Goal: Information Seeking & Learning: Learn about a topic

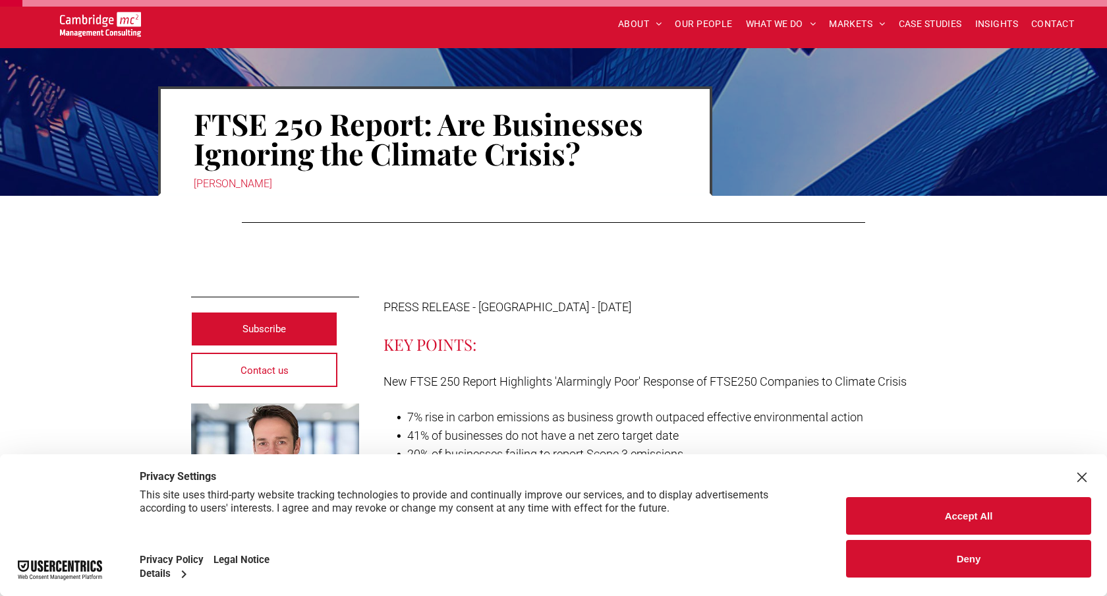
scroll to position [116, 0]
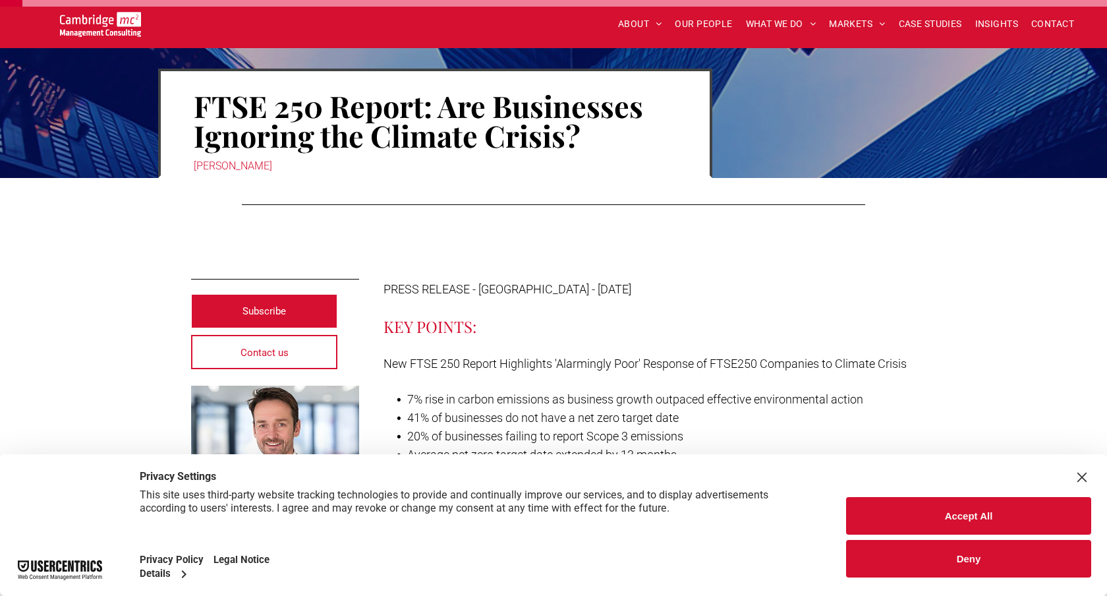
click at [920, 517] on button "Accept All" at bounding box center [968, 516] width 245 height 38
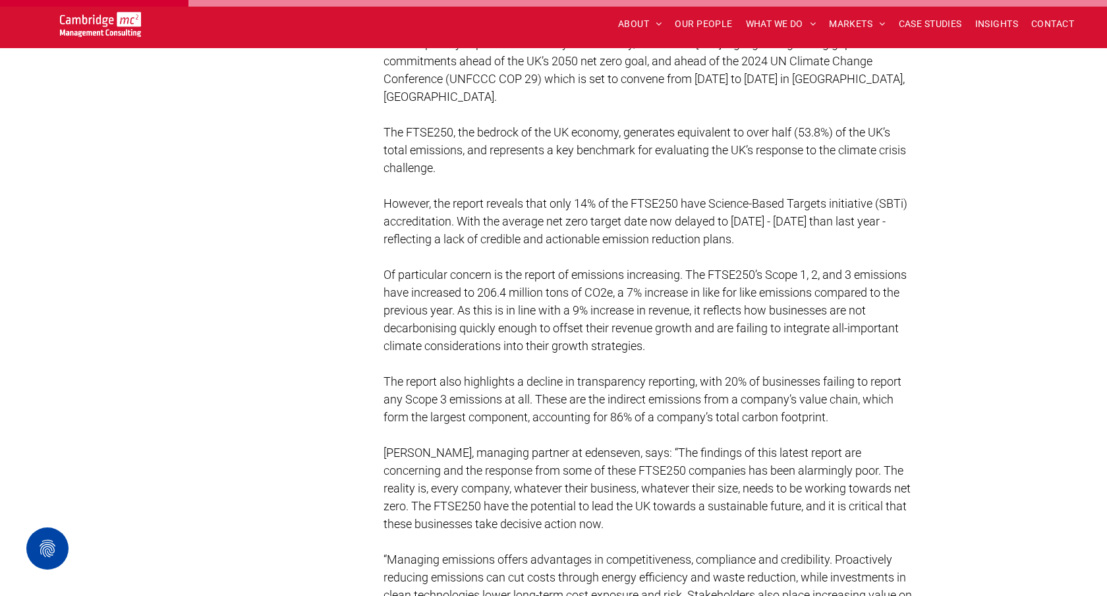
scroll to position [689, 0]
drag, startPoint x: 548, startPoint y: 269, endPoint x: 725, endPoint y: 269, distance: 177.3
click at [725, 269] on span "Of particular concern is the report of emissions increasing. The FTSE250’s Scop…" at bounding box center [645, 309] width 523 height 85
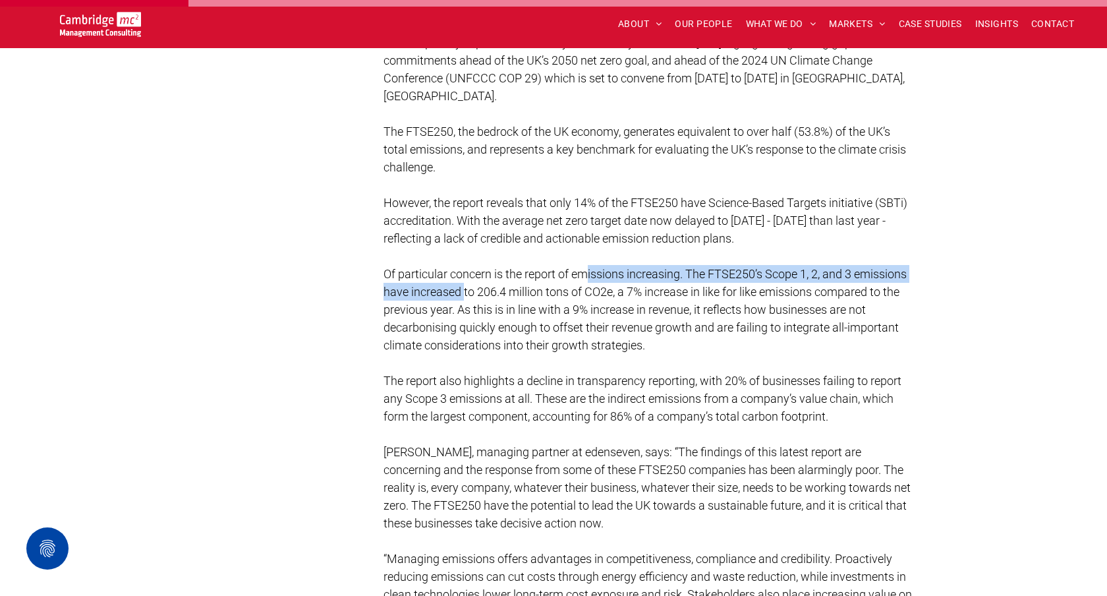
drag, startPoint x: 465, startPoint y: 291, endPoint x: 592, endPoint y: 278, distance: 127.9
click at [592, 278] on p "Of particular concern is the report of emissions increasing. The FTSE250’s Scop…" at bounding box center [650, 309] width 533 height 89
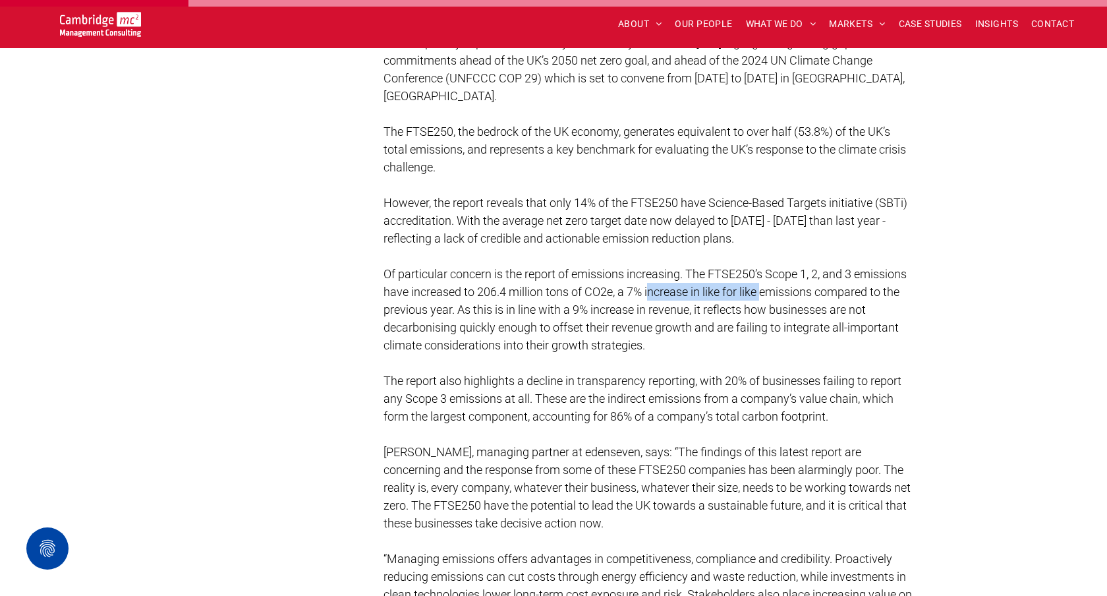
drag, startPoint x: 651, startPoint y: 286, endPoint x: 765, endPoint y: 286, distance: 113.4
click at [765, 286] on span "Of particular concern is the report of emissions increasing. The FTSE250’s Scop…" at bounding box center [645, 309] width 523 height 85
drag, startPoint x: 514, startPoint y: 308, endPoint x: 612, endPoint y: 308, distance: 97.6
click at [612, 308] on span "Of particular concern is the report of emissions increasing. The FTSE250’s Scop…" at bounding box center [645, 309] width 523 height 85
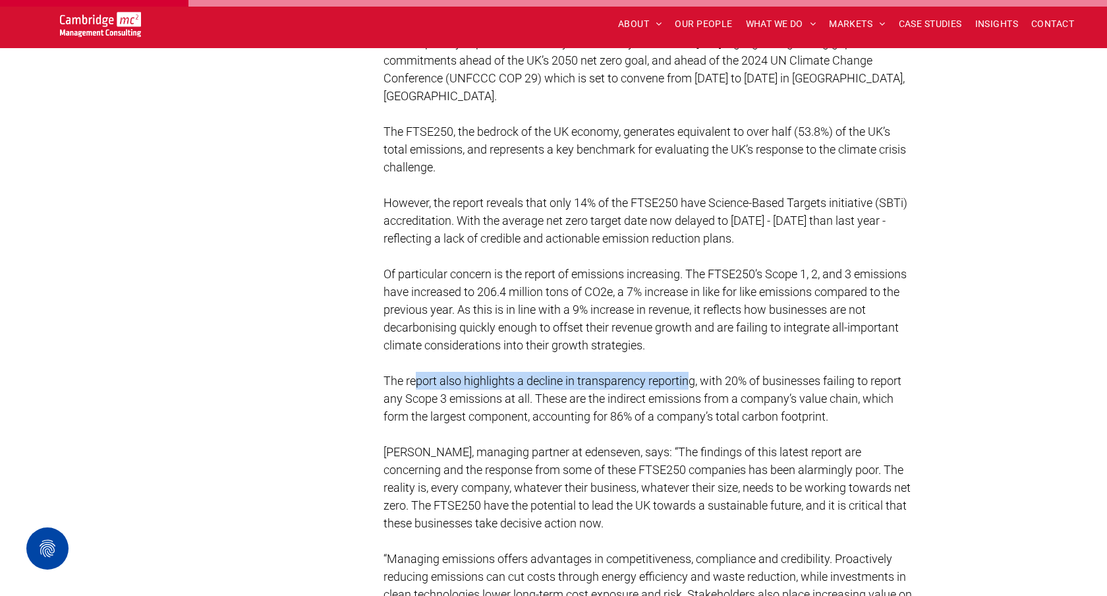
drag, startPoint x: 419, startPoint y: 373, endPoint x: 688, endPoint y: 370, distance: 268.9
click at [688, 374] on span "The report also highlights a decline in transparency reporting, with 20% of bus…" at bounding box center [643, 398] width 518 height 49
drag, startPoint x: 421, startPoint y: 399, endPoint x: 512, endPoint y: 399, distance: 90.3
click at [512, 399] on span "The report also highlights a decline in transparency reporting, with 20% of bus…" at bounding box center [643, 398] width 518 height 49
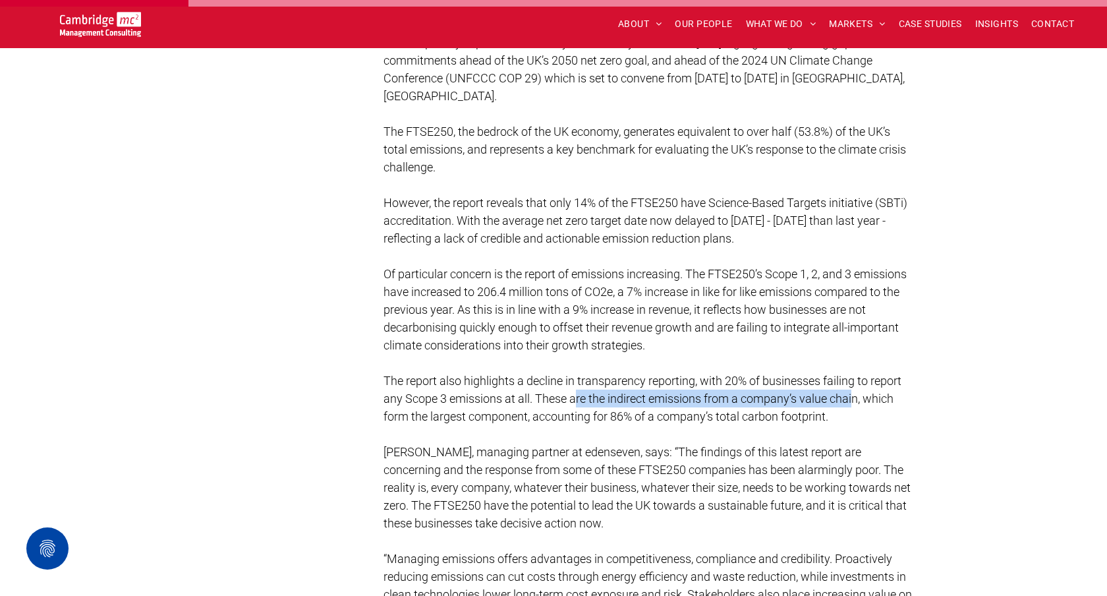
drag, startPoint x: 577, startPoint y: 397, endPoint x: 856, endPoint y: 394, distance: 279.5
click at [856, 394] on span "The report also highlights a decline in transparency reporting, with 20% of bus…" at bounding box center [643, 398] width 518 height 49
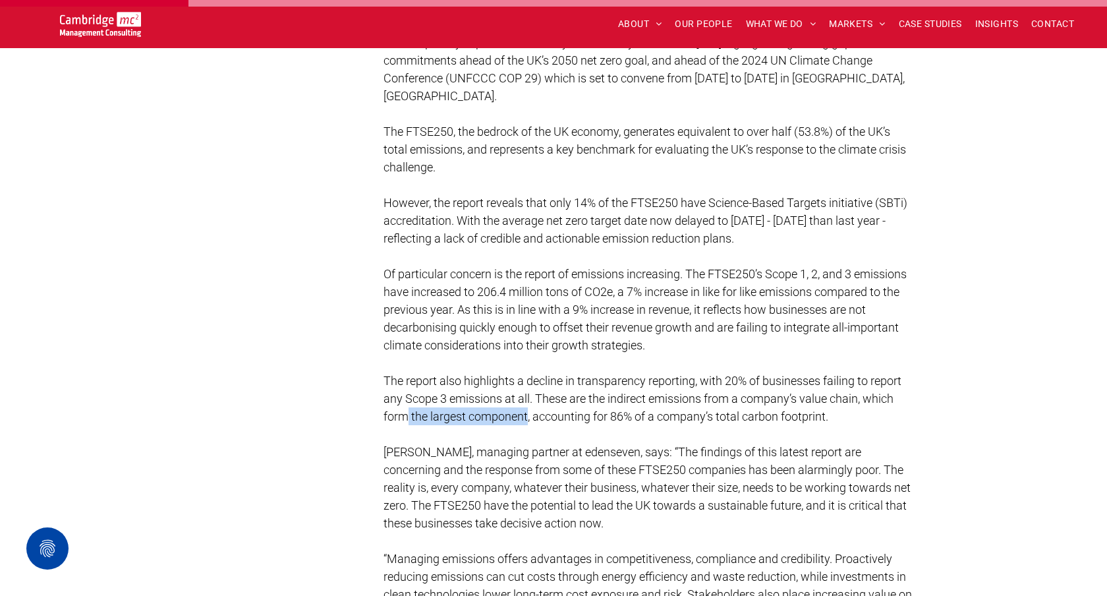
drag, startPoint x: 403, startPoint y: 413, endPoint x: 529, endPoint y: 407, distance: 126.1
click at [529, 407] on span "The report also highlights a decline in transparency reporting, with 20% of bus…" at bounding box center [643, 398] width 518 height 49
drag, startPoint x: 564, startPoint y: 413, endPoint x: 707, endPoint y: 409, distance: 143.1
click at [707, 409] on span "The report also highlights a decline in transparency reporting, with 20% of bus…" at bounding box center [643, 398] width 518 height 49
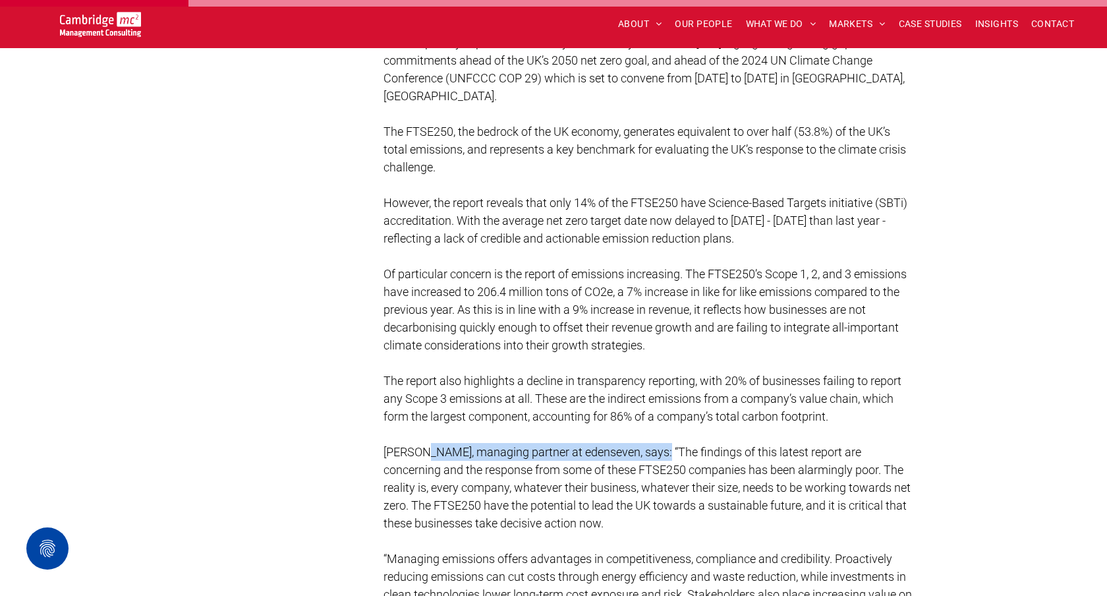
drag, startPoint x: 422, startPoint y: 450, endPoint x: 650, endPoint y: 450, distance: 228.1
click at [650, 450] on span "Pete Nisbet, managing partner at edenseven, says: “The findings of this latest …" at bounding box center [647, 487] width 527 height 85
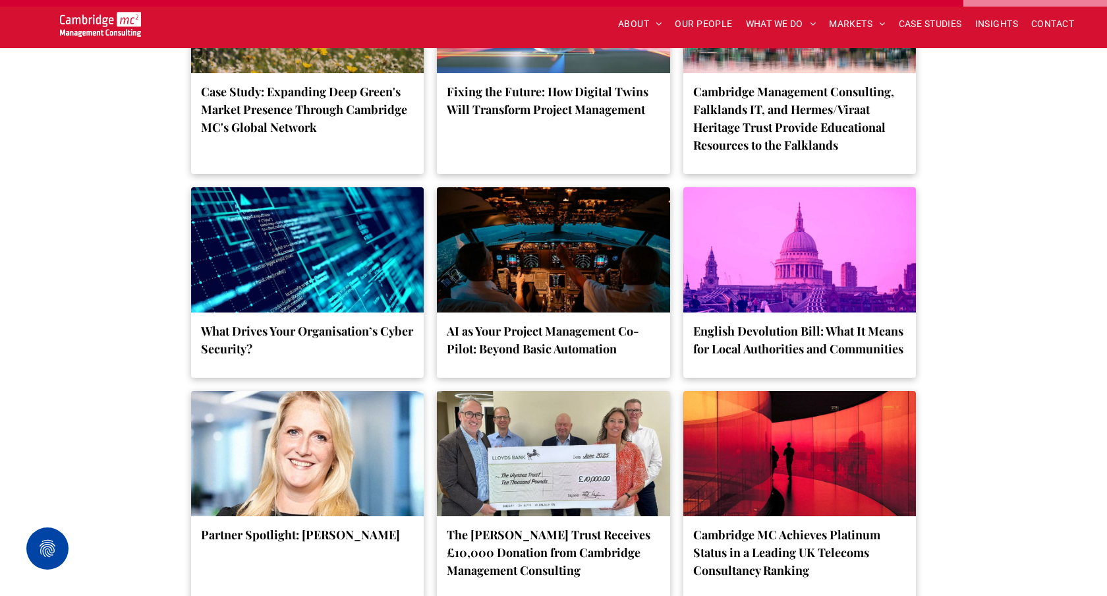
scroll to position [3521, 0]
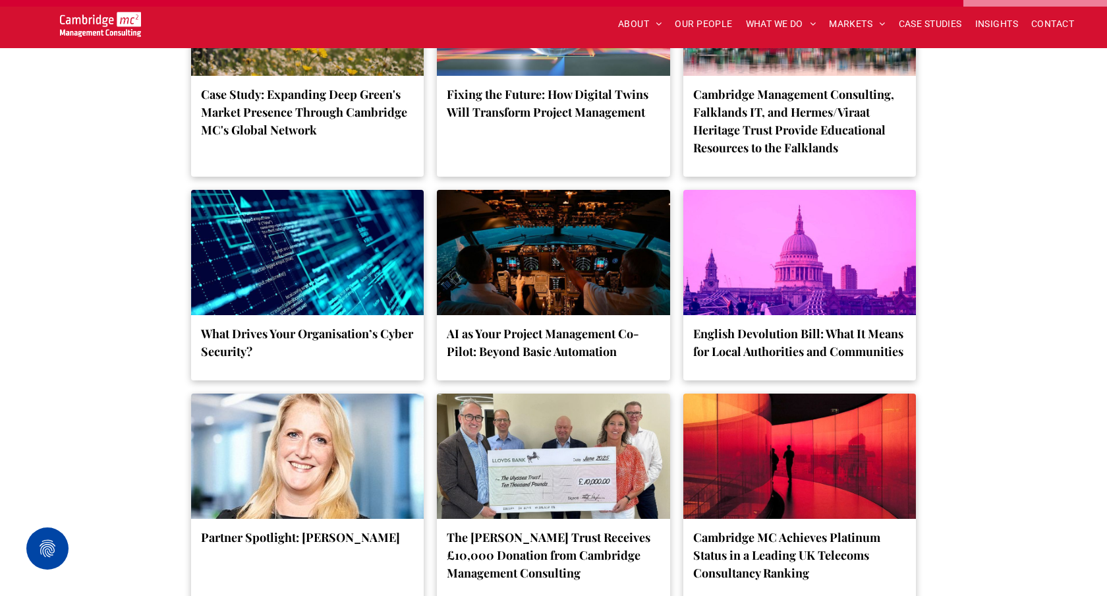
drag, startPoint x: 43, startPoint y: 16, endPoint x: 117, endPoint y: 20, distance: 74.6
click at [117, 20] on div at bounding box center [101, 24] width 123 height 25
click at [47, 20] on div at bounding box center [101, 24] width 123 height 25
drag, startPoint x: 56, startPoint y: 18, endPoint x: 97, endPoint y: 21, distance: 41.0
click at [97, 21] on div at bounding box center [101, 24] width 123 height 25
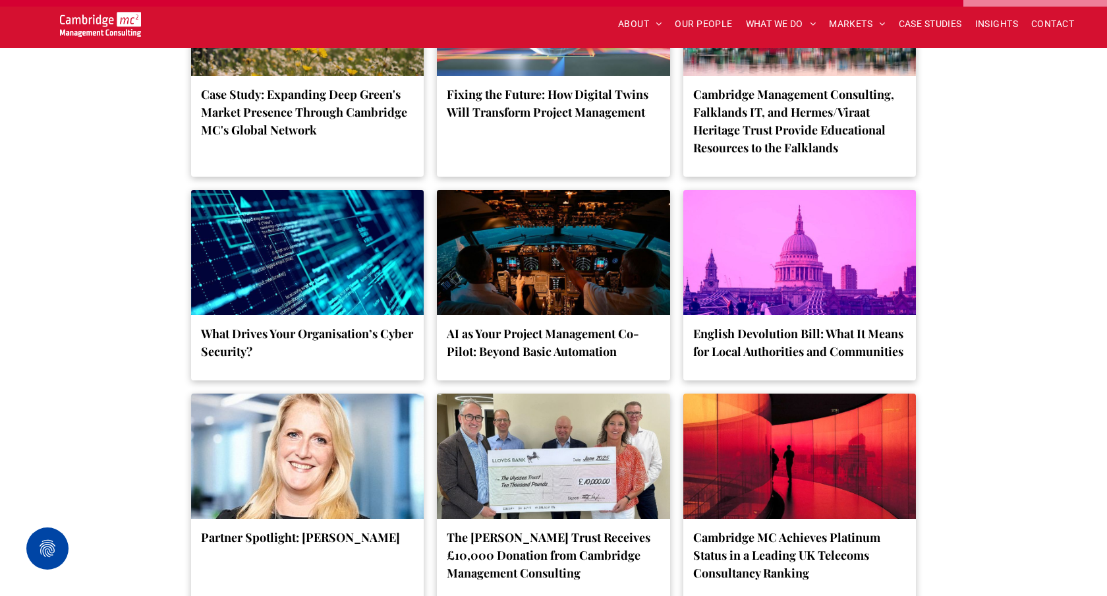
drag, startPoint x: 57, startPoint y: 19, endPoint x: 142, endPoint y: 24, distance: 85.8
click at [142, 24] on div at bounding box center [101, 24] width 123 height 25
click at [192, 18] on div "ABOUT ABOUT US CHARITY ARMED FORCES COVENANT CAREERS PRESS RELEASES OUR PEOPLE …" at bounding box center [644, 24] width 906 height 28
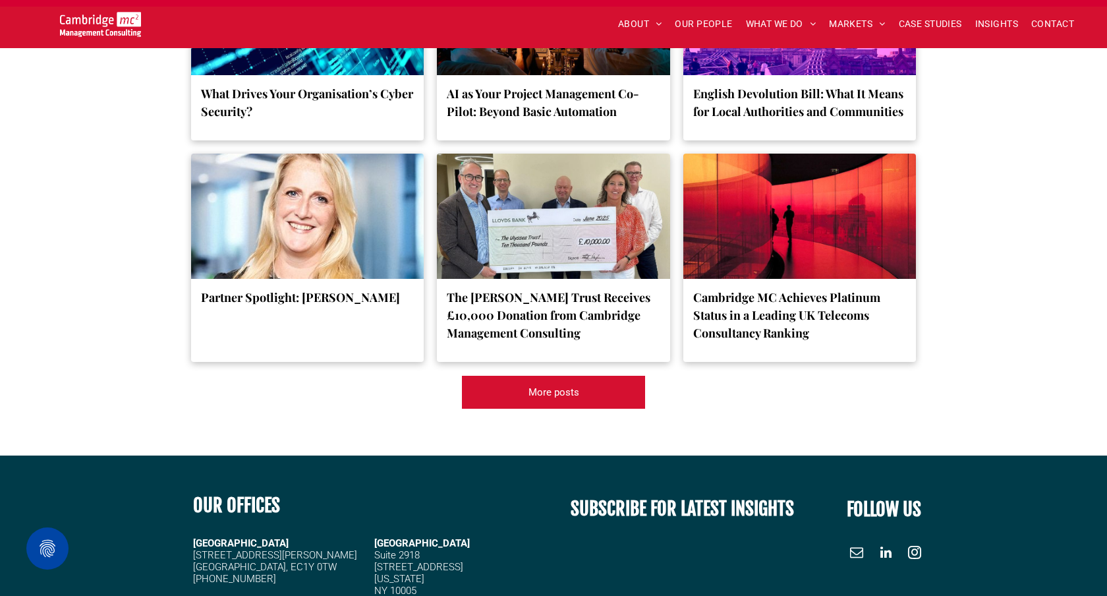
scroll to position [4037, 0]
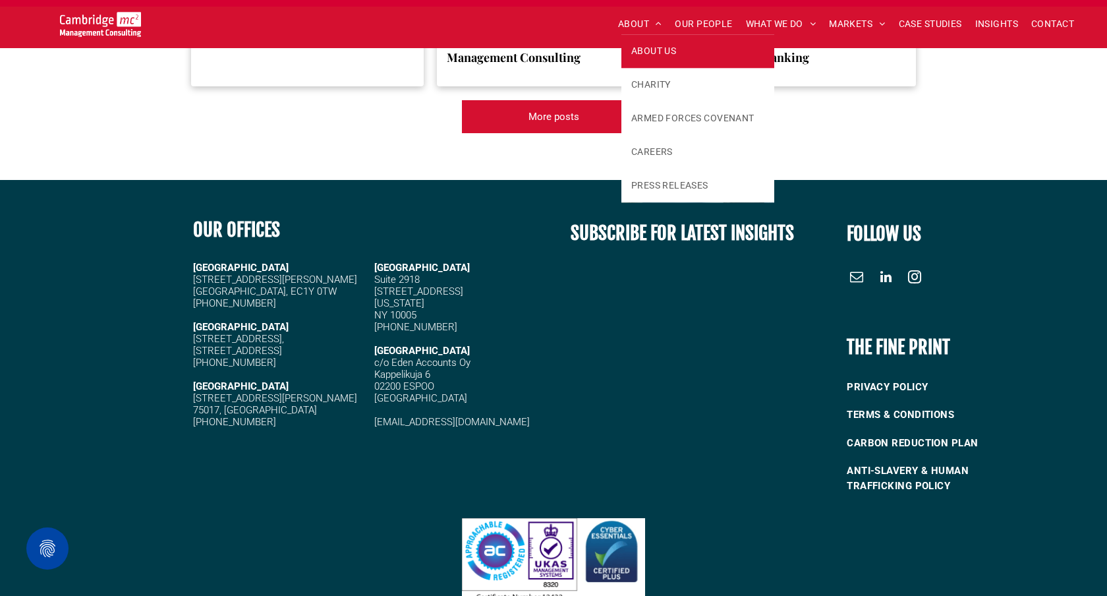
click at [661, 57] on span "ABOUT US" at bounding box center [653, 51] width 45 height 14
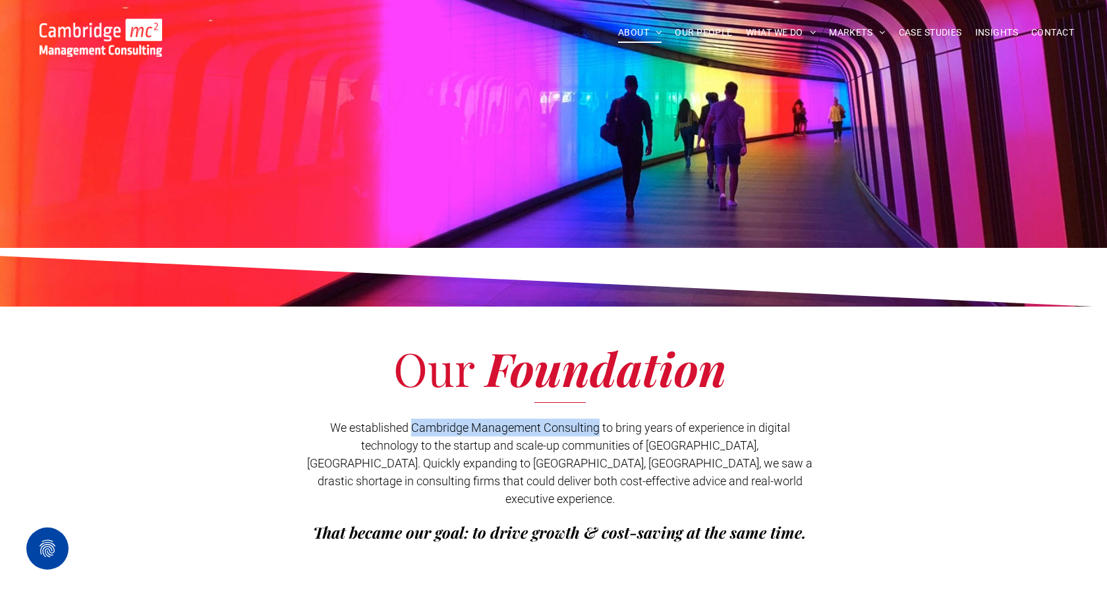
drag, startPoint x: 413, startPoint y: 428, endPoint x: 598, endPoint y: 425, distance: 185.2
click at [598, 425] on span "We established Cambridge Management Consulting to bring years of experience in …" at bounding box center [560, 463] width 506 height 85
copy span "Cambridge Management Consulting"
